Goal: Task Accomplishment & Management: Use online tool/utility

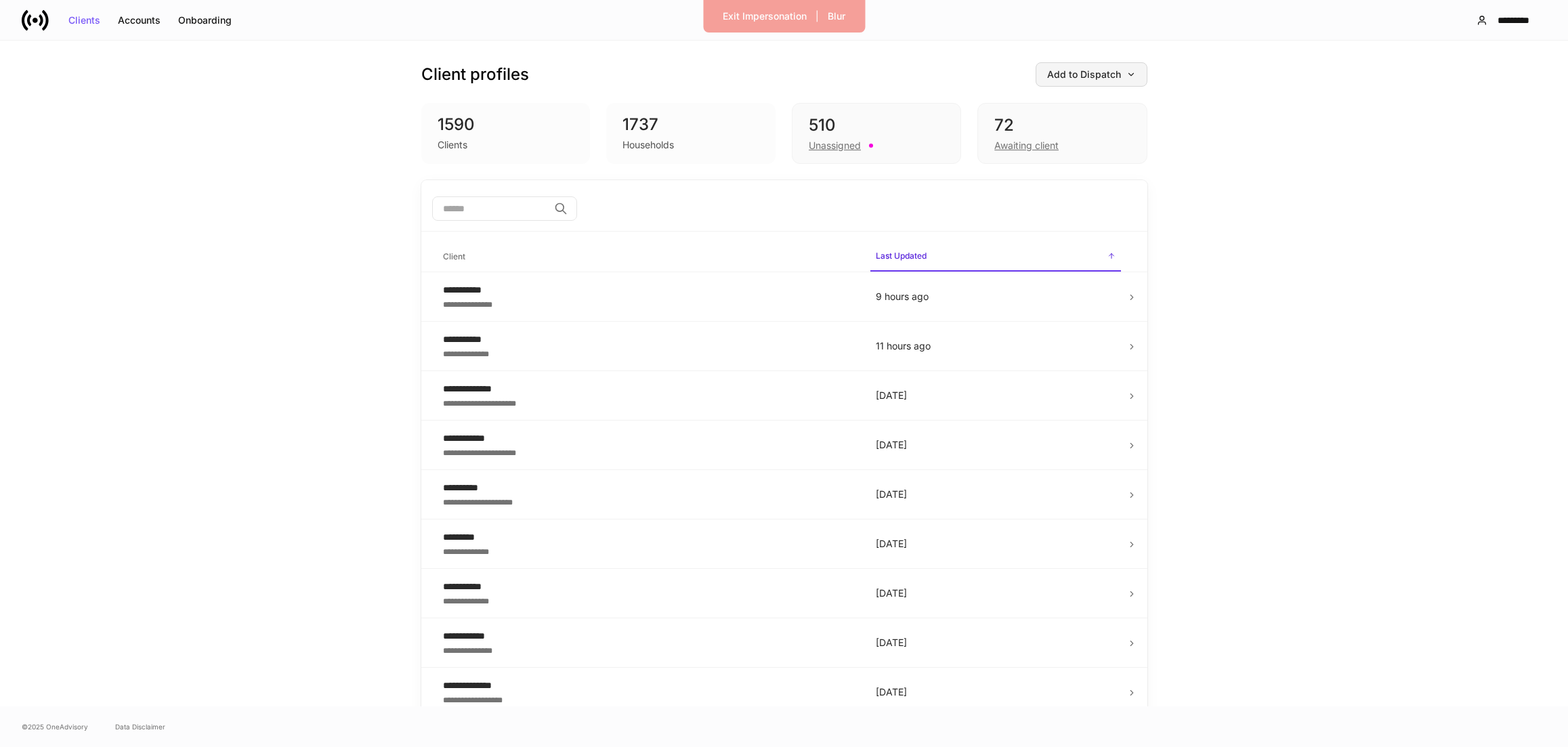
click at [1090, 70] on div "Add to Dispatch" at bounding box center [1091, 74] width 89 height 9
click at [966, 55] on div at bounding box center [784, 374] width 1568 height 747
click at [963, 60] on div "Client profiles Add to Dispatch 1590 Clients 1737 Households 510 Unassigned 72 …" at bounding box center [784, 111] width 726 height 139
